Goal: Information Seeking & Learning: Compare options

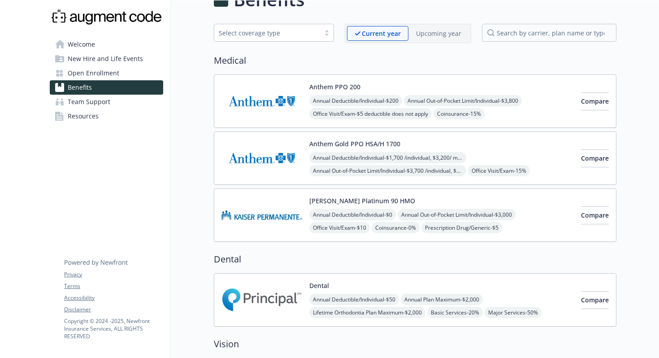
scroll to position [26, 0]
click at [581, 159] on span "Compare" at bounding box center [595, 157] width 28 height 9
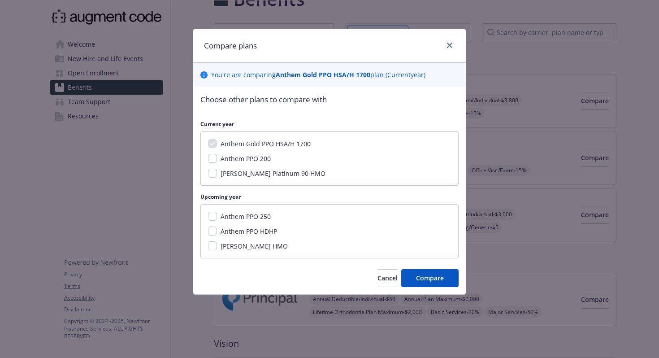
click at [505, 92] on div "Compare plans You ' re are comparing Anthem Gold PPO HSA/H 1700 plan ( Current …" at bounding box center [329, 179] width 659 height 358
click at [450, 43] on icon "close" at bounding box center [449, 45] width 5 height 5
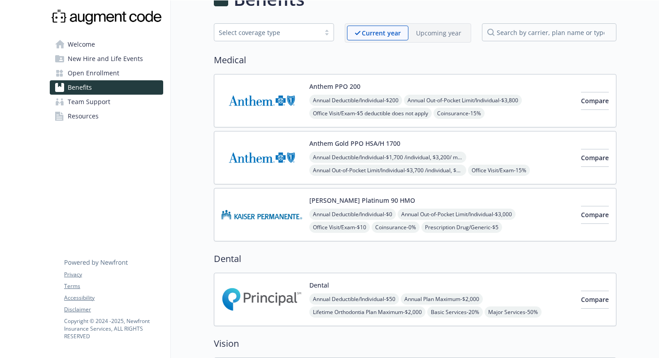
click at [441, 32] on p "Upcoming year" at bounding box center [438, 32] width 45 height 9
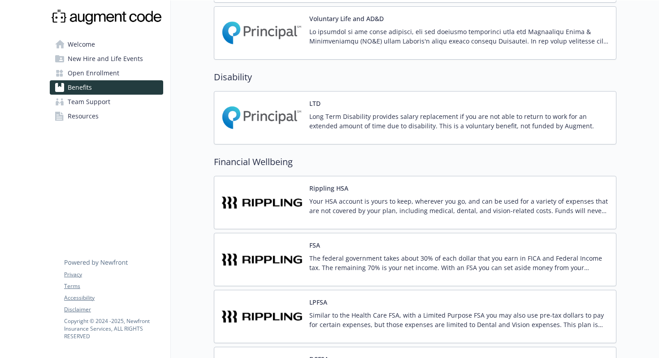
click at [515, 206] on p "Your HSA account is yours to keep, wherever you go, and can be used for a varie…" at bounding box center [458, 205] width 299 height 19
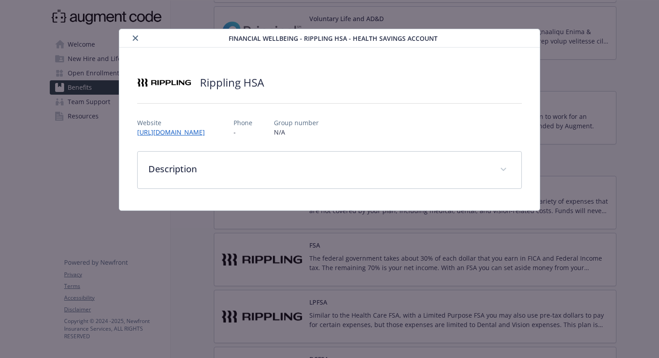
scroll to position [518, 0]
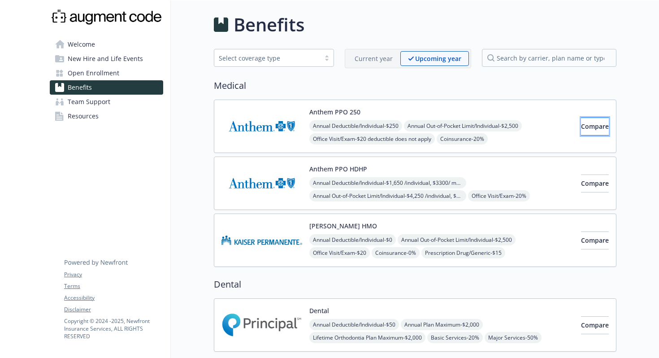
click at [581, 123] on span "Compare" at bounding box center [595, 126] width 28 height 9
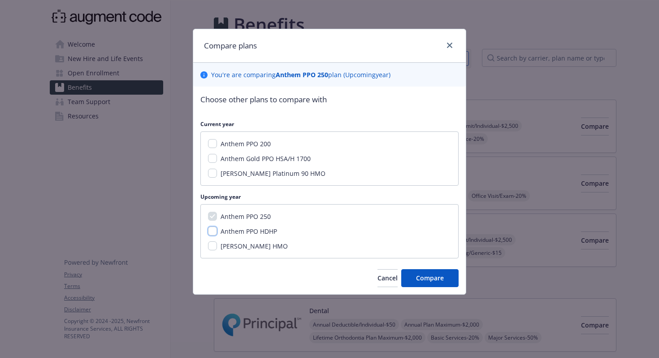
click at [213, 230] on input "Anthem PPO HDHP" at bounding box center [212, 230] width 9 height 9
checkbox input "true"
click at [426, 277] on span "Compare" at bounding box center [430, 277] width 28 height 9
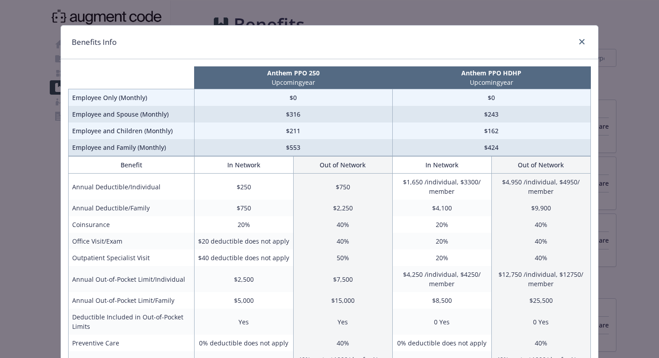
scroll to position [4, 0]
click at [620, 127] on div "Benefits Info Anthem PPO 250 Upcoming year Anthem PPO HDHP Upcoming year Employ…" at bounding box center [329, 179] width 659 height 358
click at [580, 46] on link "close" at bounding box center [581, 41] width 11 height 11
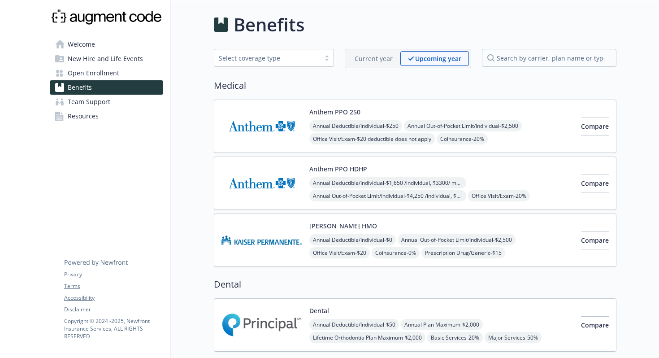
scroll to position [709, 0]
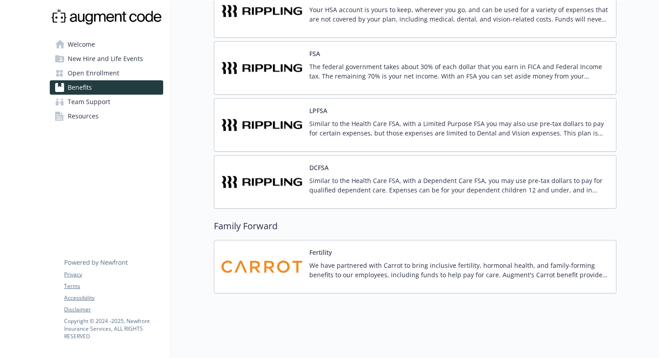
click at [107, 56] on span "New Hire and Life Events" at bounding box center [105, 59] width 75 height 14
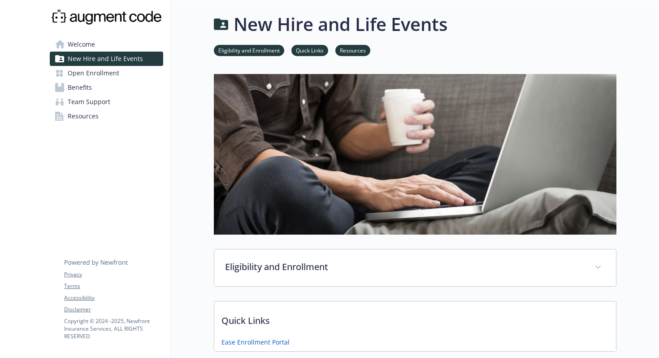
scroll to position [137, 0]
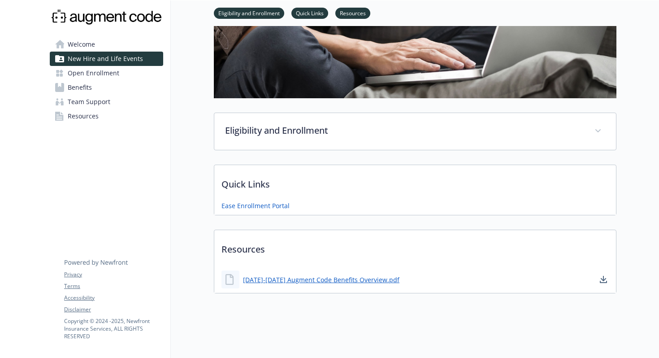
click at [109, 87] on link "Benefits" at bounding box center [106, 87] width 113 height 14
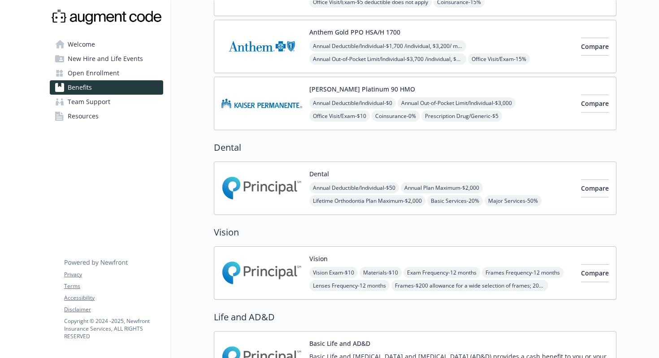
click at [118, 65] on span "New Hire and Life Events" at bounding box center [105, 59] width 75 height 14
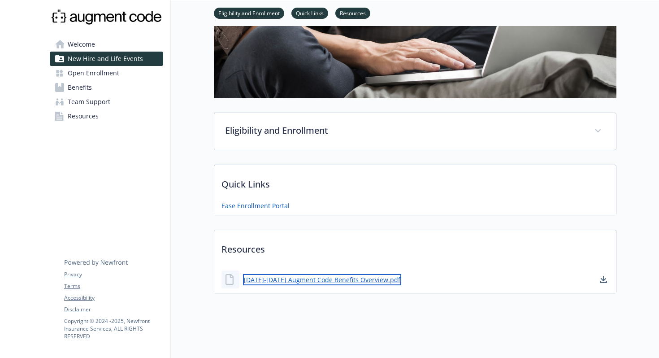
click at [310, 277] on link "[DATE]-[DATE] Augment Code Benefits Overview.pdf" at bounding box center [322, 279] width 158 height 11
click at [114, 87] on link "Benefits" at bounding box center [106, 87] width 113 height 14
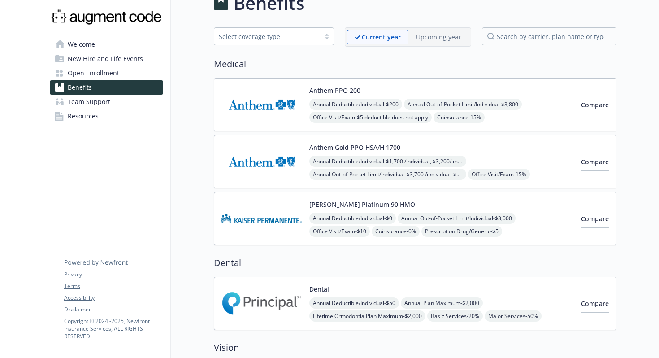
scroll to position [20, 0]
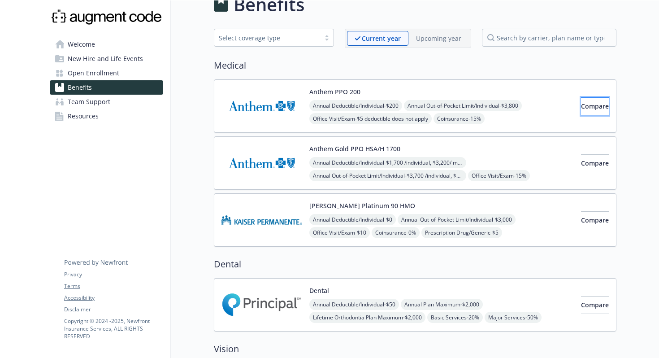
click at [587, 107] on span "Compare" at bounding box center [595, 106] width 28 height 9
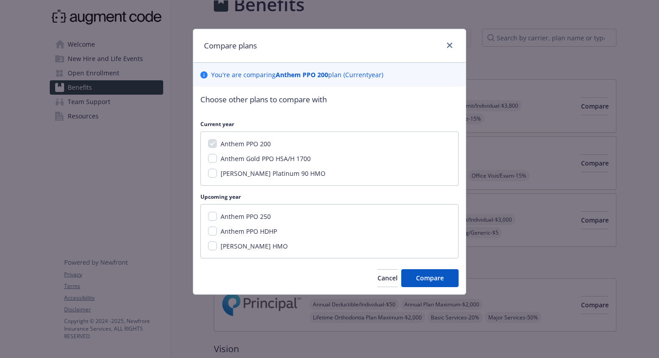
click at [255, 217] on span "Anthem PPO 250" at bounding box center [246, 216] width 50 height 9
click at [217, 217] on input "Anthem PPO 250" at bounding box center [212, 216] width 9 height 9
checkbox input "true"
click at [255, 228] on span "Anthem PPO HDHP" at bounding box center [249, 231] width 56 height 9
click at [217, 228] on input "Anthem PPO HDHP" at bounding box center [212, 230] width 9 height 9
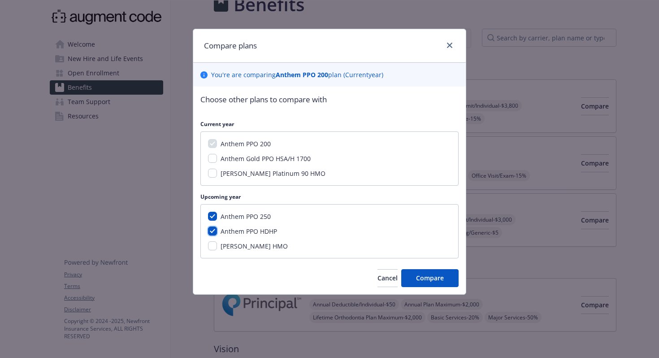
checkbox input "true"
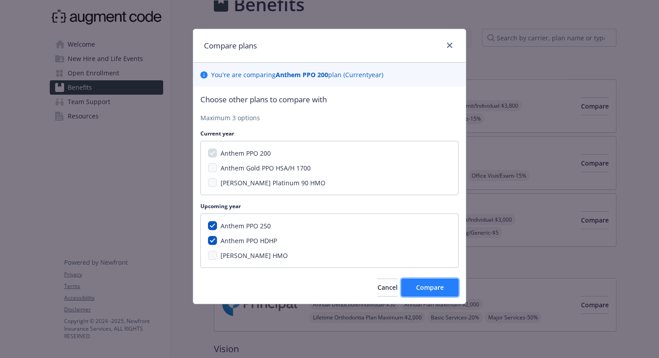
click at [441, 287] on span "Compare" at bounding box center [430, 287] width 28 height 9
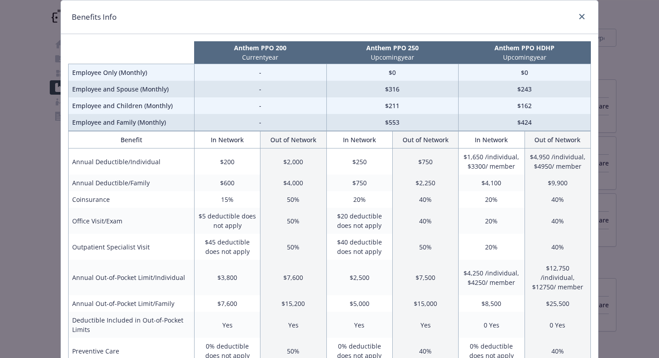
scroll to position [27, 0]
